Goal: Task Accomplishment & Management: Use online tool/utility

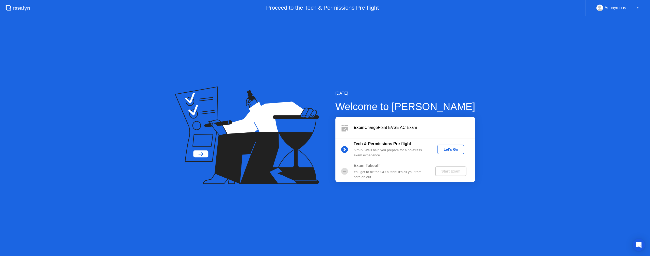
click at [452, 150] on div "Let's Go" at bounding box center [451, 150] width 23 height 4
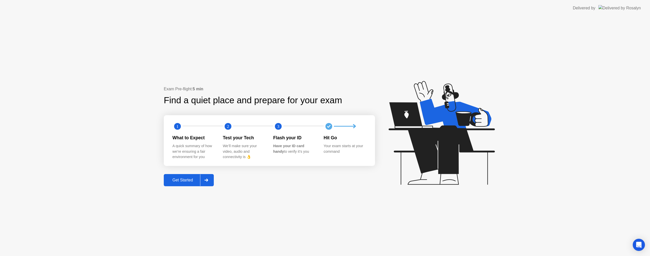
click at [182, 177] on button "Get Started" at bounding box center [189, 180] width 50 height 12
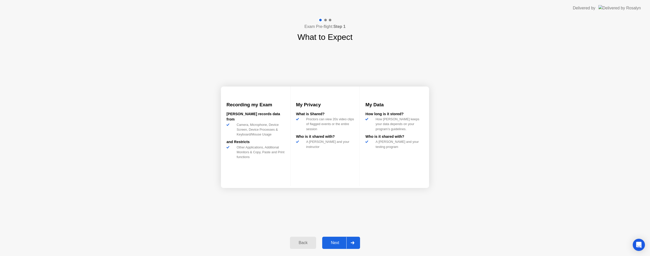
click at [343, 242] on div "Next" at bounding box center [335, 243] width 23 height 5
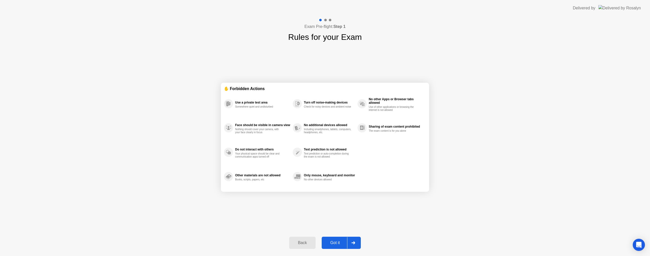
click at [343, 242] on div "Got it" at bounding box center [335, 243] width 24 height 5
select select "**********"
select select "*******"
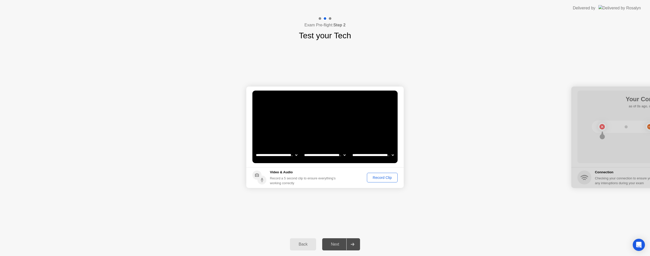
click at [384, 179] on div "Record Clip" at bounding box center [382, 178] width 27 height 4
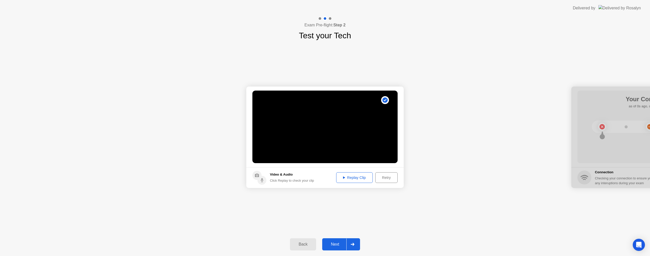
click at [354, 178] on div "Replay Clip" at bounding box center [354, 178] width 33 height 4
click at [348, 179] on div "Replay Clip" at bounding box center [354, 178] width 33 height 4
click at [334, 245] on div "Next" at bounding box center [335, 244] width 23 height 5
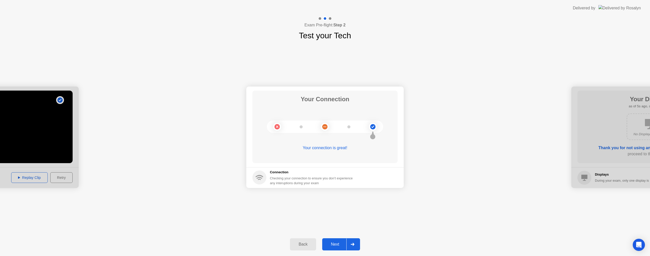
click at [336, 244] on div "Next" at bounding box center [335, 244] width 23 height 5
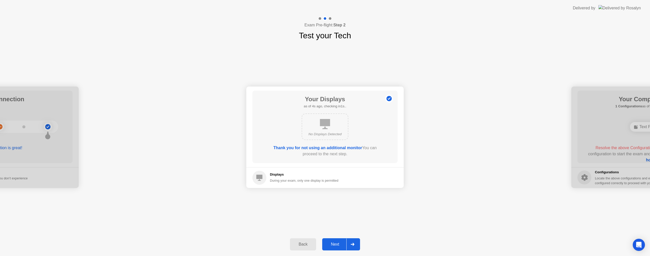
click at [336, 244] on div "Next" at bounding box center [335, 244] width 23 height 5
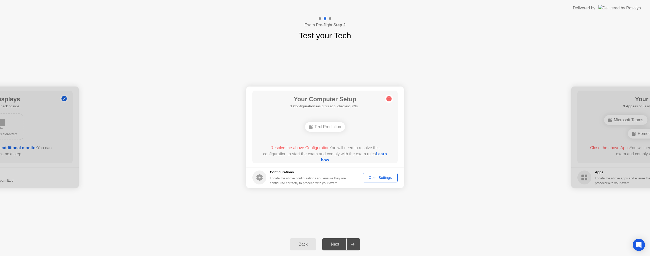
click at [328, 125] on div "Text Prediction" at bounding box center [325, 127] width 40 height 10
click at [327, 128] on div "Text Prediction" at bounding box center [325, 127] width 40 height 10
click at [379, 176] on div "Open Settings" at bounding box center [380, 178] width 31 height 4
click at [379, 177] on div "Open Settings" at bounding box center [380, 178] width 31 height 4
click at [381, 181] on button "Open Settings" at bounding box center [380, 178] width 35 height 10
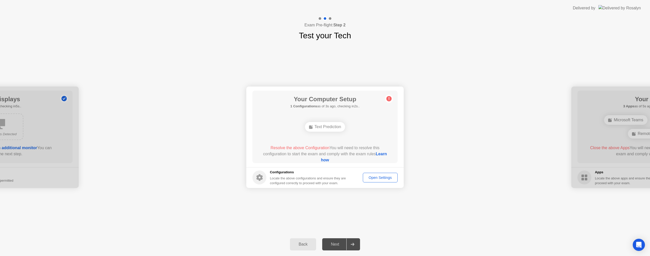
click at [320, 127] on div "Text Prediction" at bounding box center [325, 127] width 40 height 10
click at [324, 159] on link "Learn how" at bounding box center [354, 157] width 66 height 10
